Goal: Navigation & Orientation: Find specific page/section

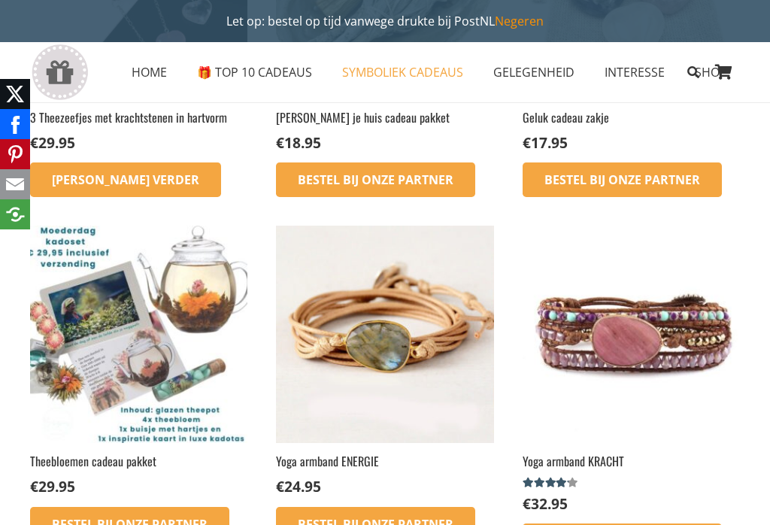
scroll to position [430, 0]
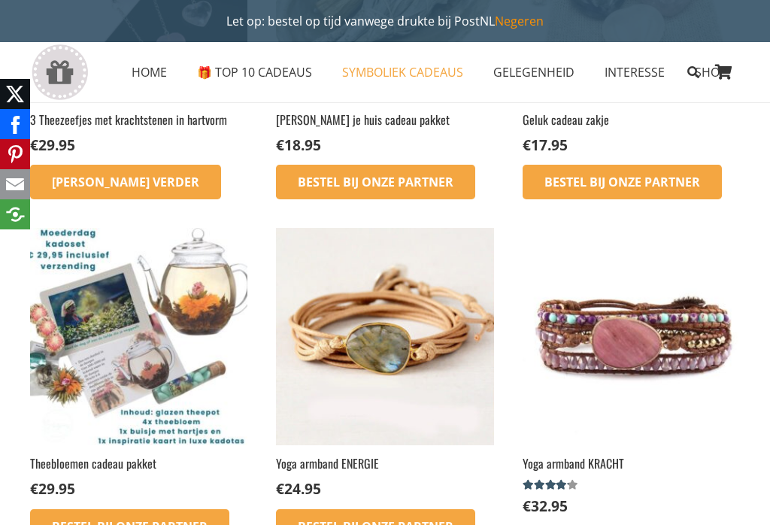
click at [434, 81] on link "SYMBOLIEK CADEAUS" at bounding box center [402, 72] width 151 height 38
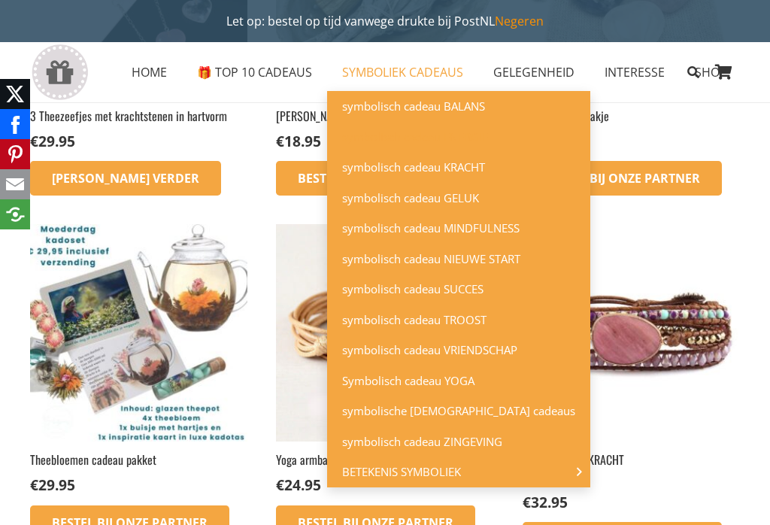
scroll to position [428, 0]
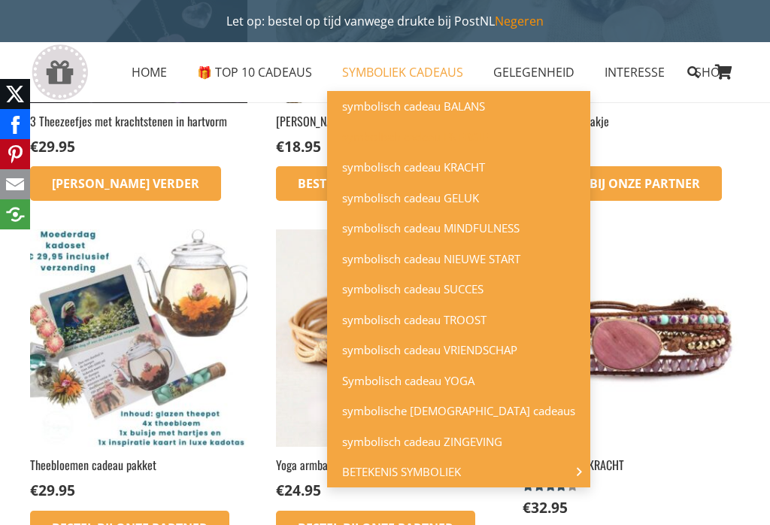
click at [445, 437] on span "symbolisch cadeau ZINGEVING" at bounding box center [422, 441] width 160 height 15
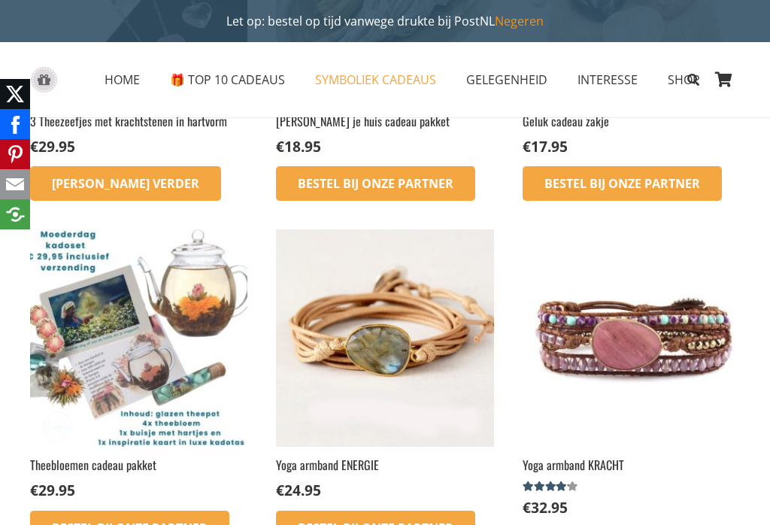
scroll to position [451, 0]
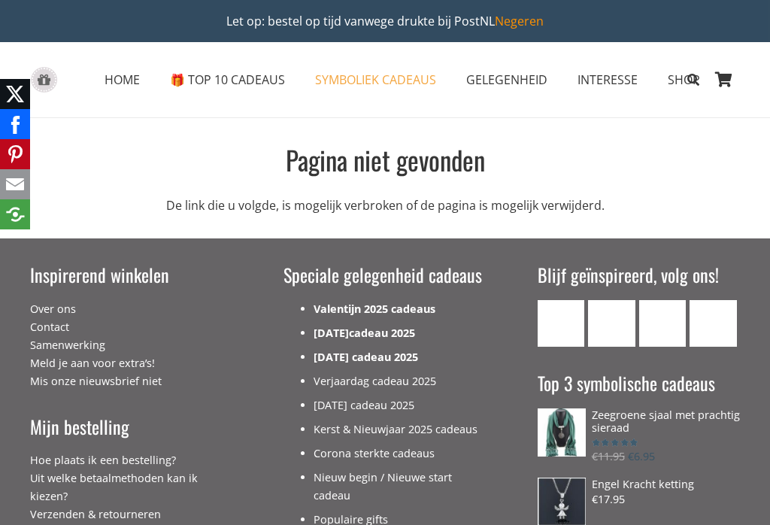
click at [509, 96] on link "GELEGENHEID" at bounding box center [506, 80] width 111 height 38
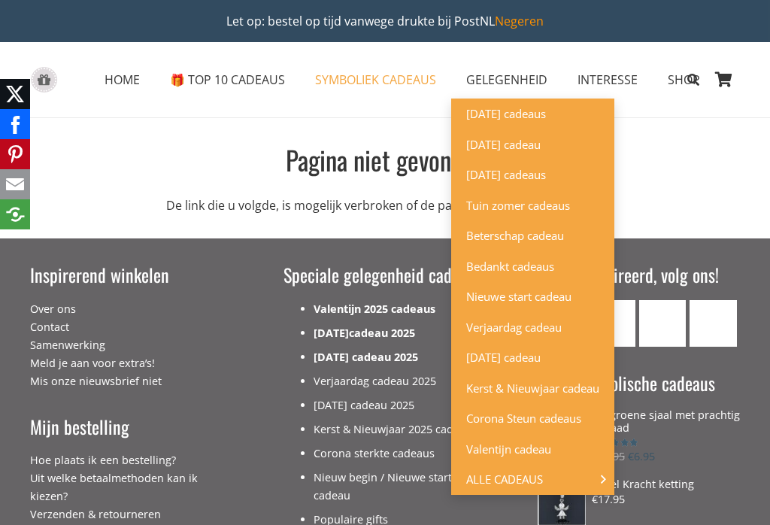
click at [540, 270] on span "Bedankt cadeaus" at bounding box center [510, 266] width 88 height 15
